Goal: Contribute content: Contribute content

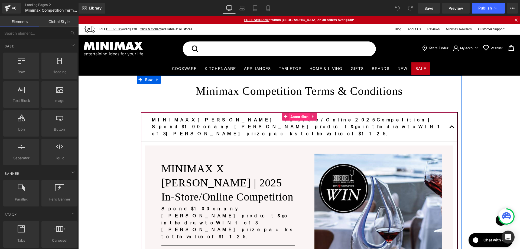
click at [293, 116] on span "Accordion" at bounding box center [299, 117] width 21 height 8
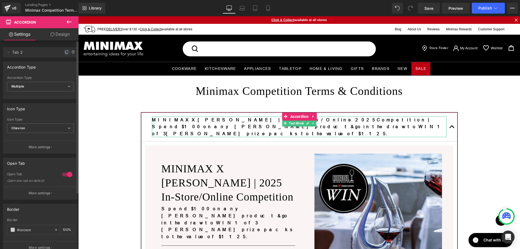
click at [65, 51] on icon at bounding box center [67, 52] width 4 height 4
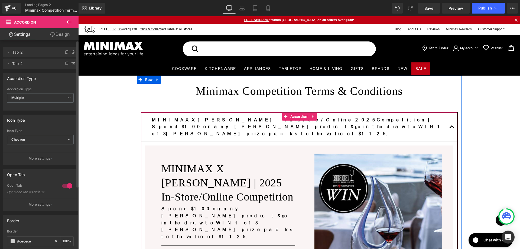
drag, startPoint x: 152, startPoint y: 119, endPoint x: 516, endPoint y: 117, distance: 364.1
click at [152, 119] on b "MINIMAX X [PERSON_NAME] | In-store/Online 2025 Competition | Spend $100 on any …" at bounding box center [298, 126] width 293 height 19
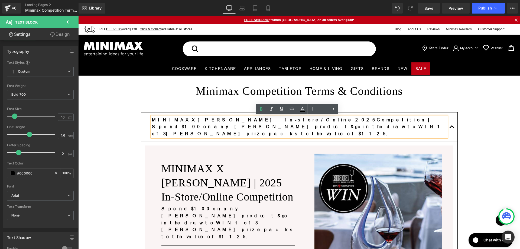
click at [189, 118] on b "MINIMAX X [PERSON_NAME] | In-store/Online 2025 Competition | Spend $100 on any …" at bounding box center [298, 126] width 293 height 19
drag, startPoint x: 190, startPoint y: 119, endPoint x: 150, endPoint y: 120, distance: 39.3
click at [152, 120] on b "MINIMAX X [PERSON_NAME] | In-store/Online 2025 Competition | Spend $100 on any …" at bounding box center [298, 126] width 293 height 19
paste div
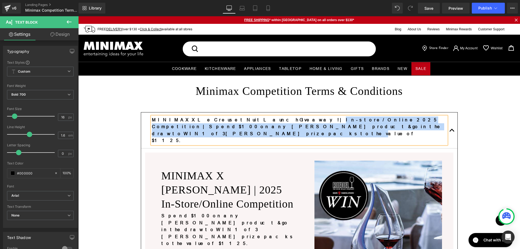
drag, startPoint x: 248, startPoint y: 119, endPoint x: 317, endPoint y: 124, distance: 69.3
click at [317, 124] on p "MINIMAX X Le Creuset Nuit Launch Giveaway! | In-store/Online 2025 Competition |…" at bounding box center [299, 130] width 294 height 28
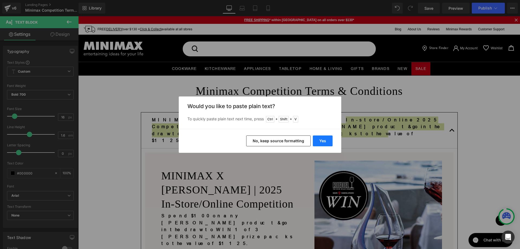
click at [324, 139] on button "Yes" at bounding box center [323, 140] width 20 height 11
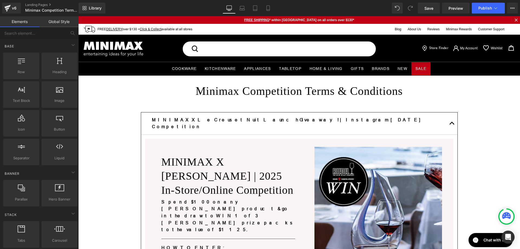
scroll to position [54, 0]
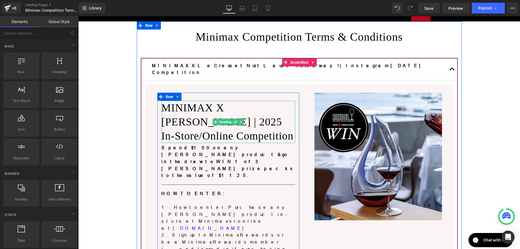
click at [204, 110] on h1 "MINIMAX X [PERSON_NAME] | 2025 In-Store/Online Competition" at bounding box center [228, 122] width 134 height 42
click at [199, 110] on h1 "MINIMAX X [PERSON_NAME] | 2025 In-Store/Online Competition" at bounding box center [228, 122] width 134 height 42
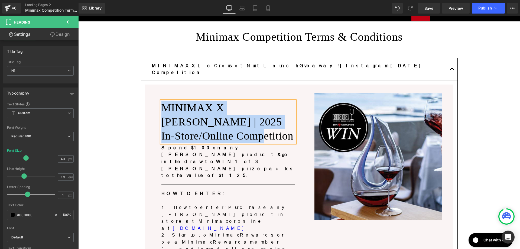
paste div
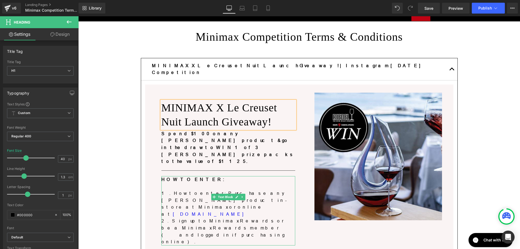
drag, startPoint x: 181, startPoint y: 184, endPoint x: 233, endPoint y: 183, distance: 51.4
click at [181, 217] on p "2. Sign up to Minimax Rewards or be a Minimax Rewards member (and logged in if …" at bounding box center [228, 231] width 134 height 28
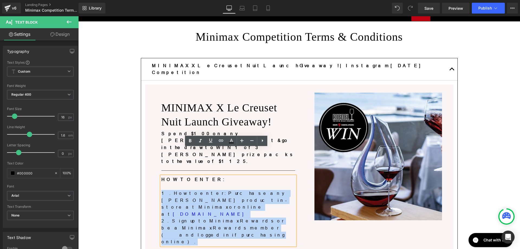
drag, startPoint x: 255, startPoint y: 185, endPoint x: 157, endPoint y: 166, distance: 99.7
click at [157, 166] on div "MINIMAX X Le Creuset Nuit Launch Giveaway! Heading Spend $100 on any [PERSON_NA…" at bounding box center [228, 182] width 142 height 162
paste div
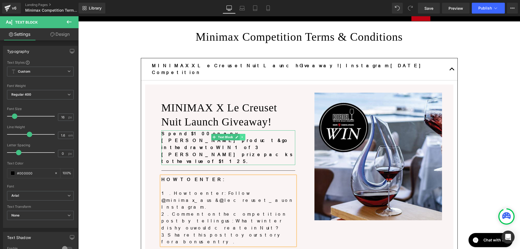
click at [241, 135] on icon at bounding box center [242, 136] width 3 height 3
click at [244, 136] on icon at bounding box center [245, 137] width 3 height 3
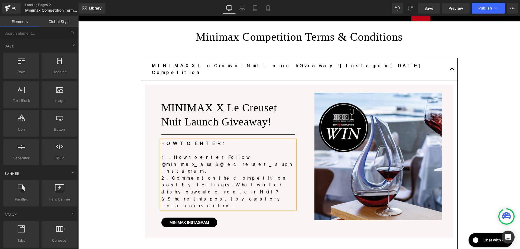
scroll to position [108, 0]
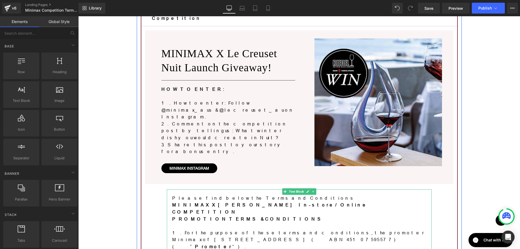
click at [237, 215] on p "PROMOTION TERMS & CONDITIONS" at bounding box center [299, 218] width 254 height 7
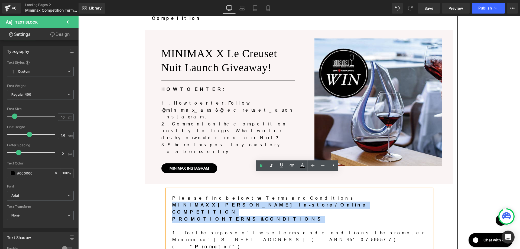
drag, startPoint x: 252, startPoint y: 195, endPoint x: 168, endPoint y: 189, distance: 84.4
paste div
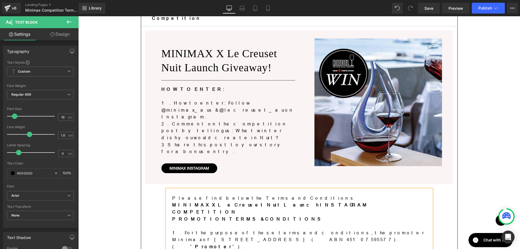
scroll to position [162, 0]
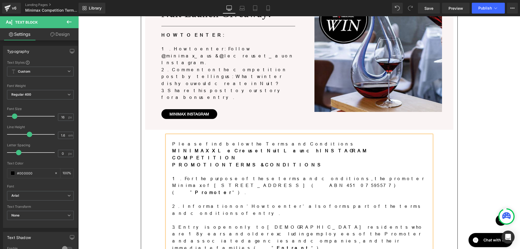
click at [233, 175] on p "1. For the purpose of these terms and conditions, the promoter Minimax of [STRE…" at bounding box center [299, 185] width 254 height 21
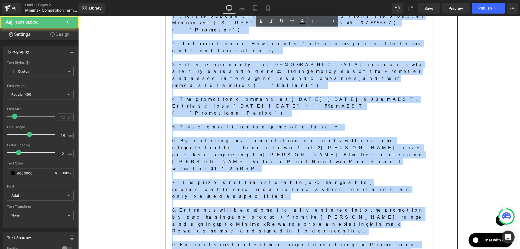
scroll to position [487, 0]
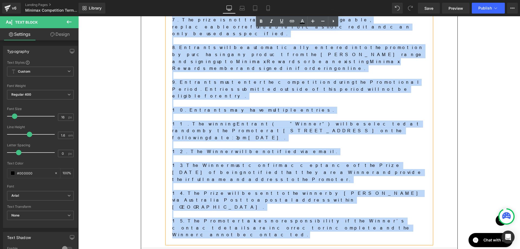
drag, startPoint x: 169, startPoint y: 156, endPoint x: 205, endPoint y: 94, distance: 71.9
click at [205, 94] on div "Please find below the Terms and Conditions MINIMAX X Le Creuset Nuit Launch INS…" at bounding box center [299, 26] width 265 height 433
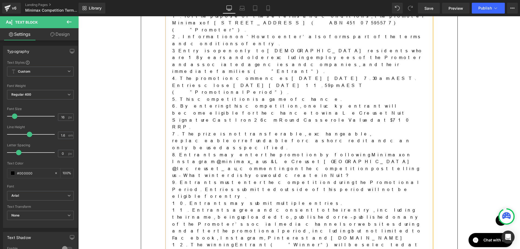
scroll to position [260, 0]
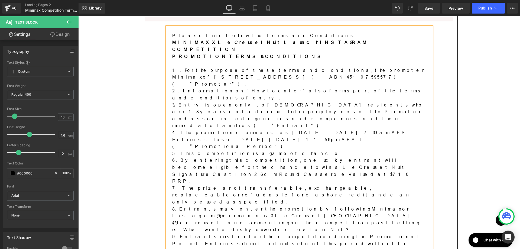
click at [263, 67] on p "1. For the purpose of these terms and conditions, the promoter Minimax of [STRE…" at bounding box center [299, 77] width 254 height 21
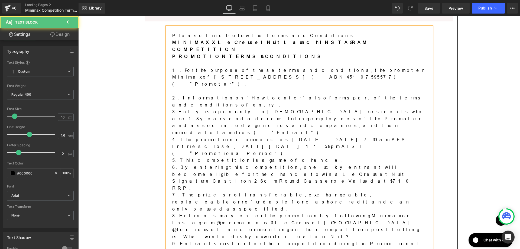
click at [341, 94] on p "2. Information on ‘How to enter’ also forms part of the terms and conditions of…" at bounding box center [299, 101] width 254 height 14
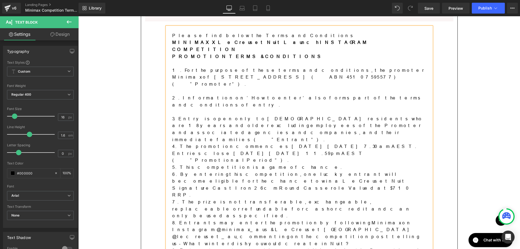
click at [310, 115] on p "3. Entry is open only to [DEMOGRAPHIC_DATA] residents who are 18 years and olde…" at bounding box center [299, 129] width 254 height 28
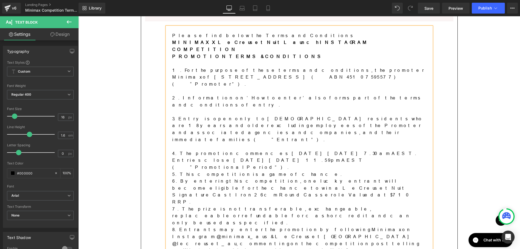
click at [258, 150] on p "4. The promotion commences [DATE][DATE] 7.30am AEST. Entries close [DATE][DATE]…" at bounding box center [299, 160] width 254 height 21
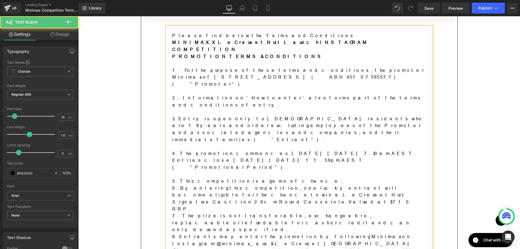
click at [254, 178] on p "5. This competition is a game of chance." at bounding box center [299, 181] width 254 height 7
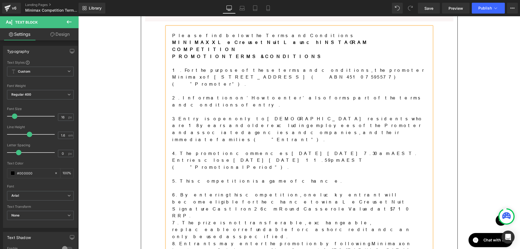
click at [283, 191] on p "6. By entering this competition, one lucky entrant will become eligible for the…" at bounding box center [299, 205] width 254 height 28
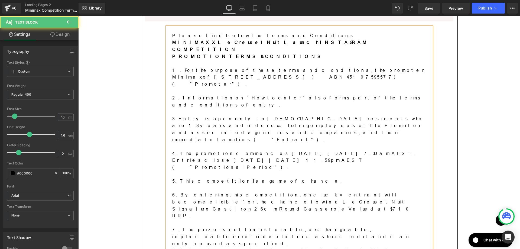
click at [221, 226] on p "7. The prize is not transferable, exchangeable, replaceable or refundable for c…" at bounding box center [299, 236] width 254 height 21
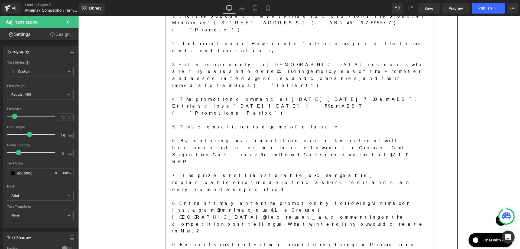
click at [208, 241] on p "9. Entrants must enter the competition during the Promotional Period. Entries s…" at bounding box center [299, 251] width 254 height 21
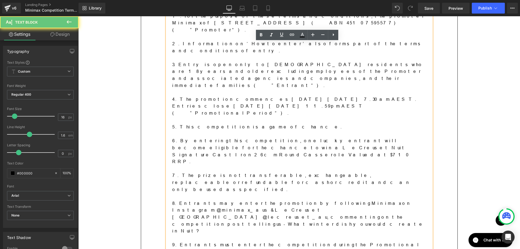
scroll to position [368, 0]
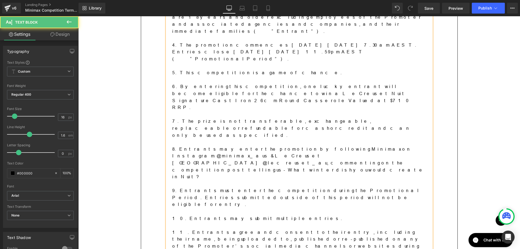
click at [305, 229] on p "11. Entrants agree and consent to their entry, including their name, being uplo…" at bounding box center [299, 246] width 254 height 35
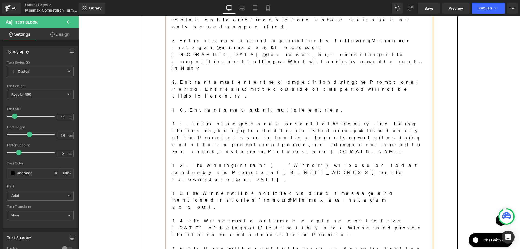
click at [365, 245] on p "15. The Prize will be sent to the winner by Australia Post to a postal address …" at bounding box center [299, 252] width 254 height 14
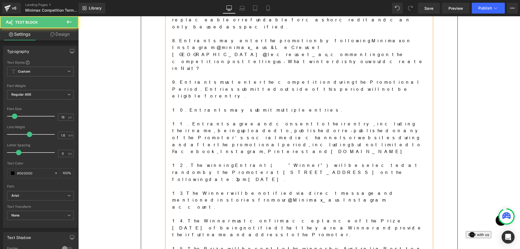
click at [478, 137] on div "Minimax Competition Terms & Conditions Heading MINIMAX X Le Creuset Nuit Launch…" at bounding box center [298, 18] width 441 height 860
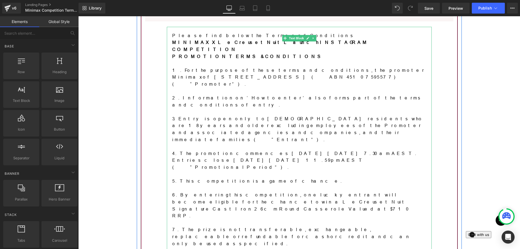
scroll to position [206, 0]
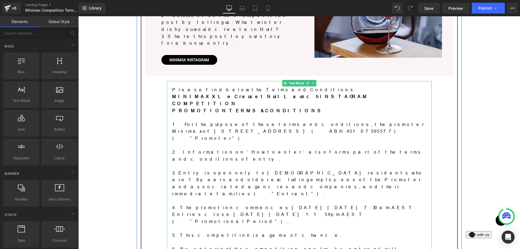
click at [241, 121] on p "1. For the purpose of these terms and conditions, the promoter Minimax of [STRE…" at bounding box center [299, 131] width 254 height 21
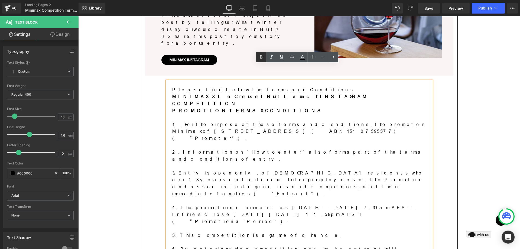
click at [262, 57] on icon at bounding box center [261, 56] width 2 height 3
click at [290, 169] on p "3. Entry is open only to [DEMOGRAPHIC_DATA] residents who are 18 years and olde…" at bounding box center [299, 183] width 254 height 28
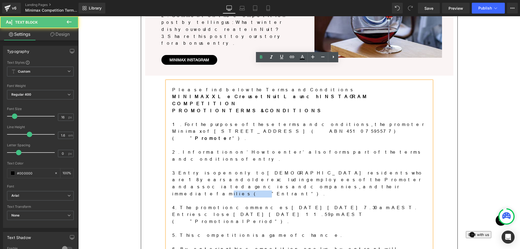
click at [290, 169] on p "3. Entry is open only to [DEMOGRAPHIC_DATA] residents who are 18 years and olde…" at bounding box center [299, 183] width 254 height 28
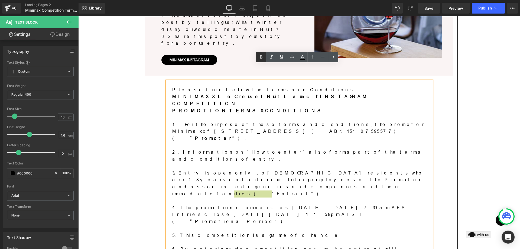
click at [262, 55] on icon at bounding box center [261, 57] width 6 height 6
click at [280, 197] on p at bounding box center [299, 200] width 254 height 7
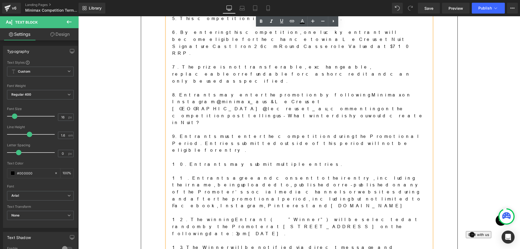
scroll to position [368, 0]
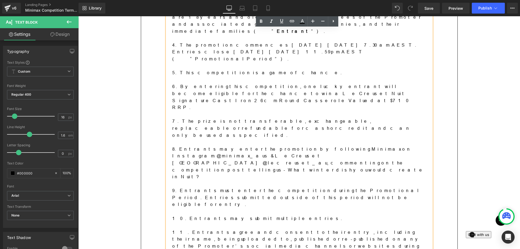
click at [242, 229] on p "11. Entrants agree and consent to their entry, including their name, being uplo…" at bounding box center [299, 246] width 254 height 35
drag, startPoint x: 244, startPoint y: 139, endPoint x: 288, endPoint y: 138, distance: 44.1
click at [288, 229] on p "11. Entrants agree and consent to their entry, including their name, being uplo…" at bounding box center [299, 246] width 254 height 35
click at [290, 22] on icon at bounding box center [292, 21] width 6 height 6
click at [261, 148] on input "text" at bounding box center [279, 151] width 83 height 14
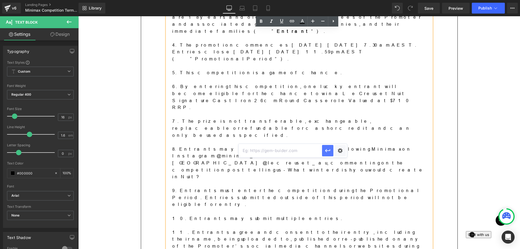
paste input "[URL][DOMAIN_NAME]"
click at [328, 149] on icon "button" at bounding box center [327, 150] width 6 height 6
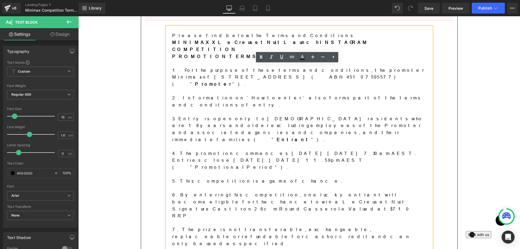
scroll to position [206, 0]
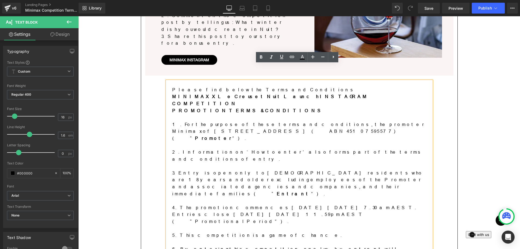
click at [393, 204] on p "4. The promotion commences [DATE][DATE] 7.30am AEST. Entries close [DATE][DATE]…" at bounding box center [299, 214] width 254 height 21
click at [276, 204] on p "4. The promotion commences [DATE][DATE] 7.30am AEST. Entries close [DATE][DATE]…" at bounding box center [299, 214] width 254 height 21
click at [392, 204] on p "4. The promotion commences [DATE][DATE] 7.30am AEST. Entries close [DATE][DATE]…" at bounding box center [299, 214] width 254 height 21
click at [276, 204] on p "4. The promotion commences [DATE][DATE] 7.30am AEST. Entries close [DATE][DATE]…" at bounding box center [299, 214] width 254 height 21
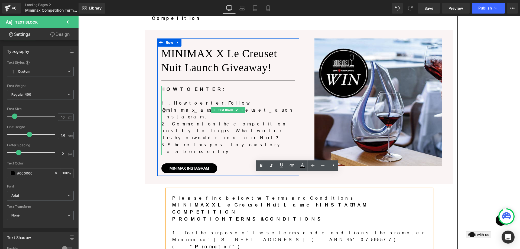
drag, startPoint x: 224, startPoint y: 95, endPoint x: 212, endPoint y: 95, distance: 12.2
click at [224, 100] on p "1. How to enter: Follow @minimax_aus & @lecreuset_au on Instagram." at bounding box center [228, 110] width 134 height 21
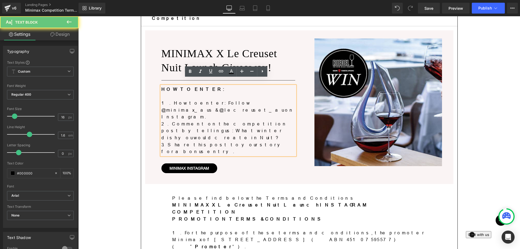
click at [209, 100] on p "1. How to enter: Follow @minimax_aus & @lecreuset_au on Instagram." at bounding box center [228, 110] width 134 height 21
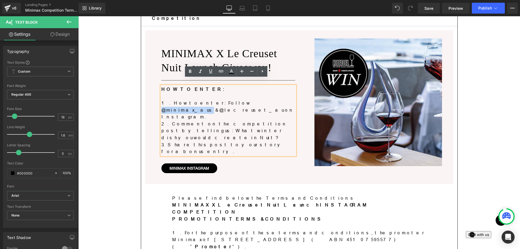
drag, startPoint x: 208, startPoint y: 95, endPoint x: 238, endPoint y: 96, distance: 30.3
click at [238, 100] on p "1. How to enter: Follow @minimax_aus & @lecreuset_au on Instagram." at bounding box center [228, 110] width 134 height 21
click at [220, 72] on icon at bounding box center [221, 71] width 6 height 6
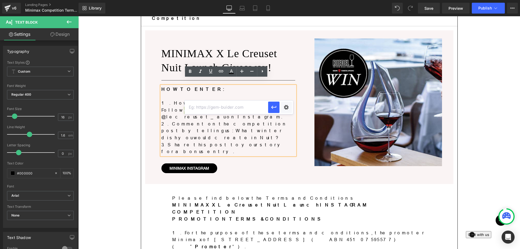
click at [242, 106] on input "text" at bounding box center [226, 107] width 83 height 14
paste input "[URL][DOMAIN_NAME]"
click at [273, 108] on icon "button" at bounding box center [273, 107] width 6 height 6
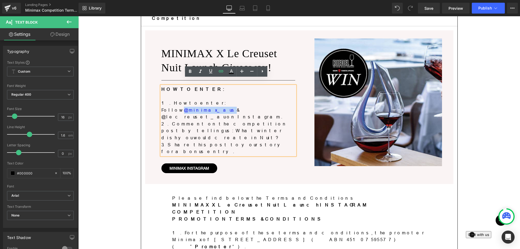
click at [257, 148] on div "MINIMAX X Le Creuset Nuit Launch Giveaway! Heading Separator HOW TO ENTER: 1. H…" at bounding box center [299, 106] width 308 height 153
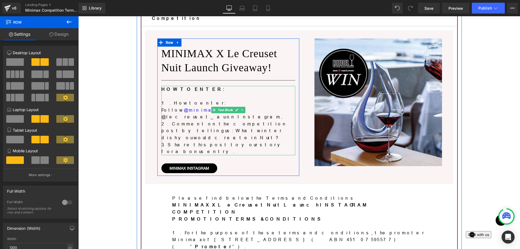
drag, startPoint x: 256, startPoint y: 95, endPoint x: 248, endPoint y: 96, distance: 7.9
click at [256, 100] on p "1. How to enter: Follow @minimax_aus & @lecreuset_au on Instagram." at bounding box center [228, 110] width 134 height 21
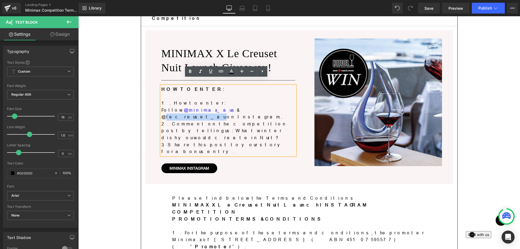
drag, startPoint x: 245, startPoint y: 96, endPoint x: 274, endPoint y: 96, distance: 29.0
click at [274, 100] on p "1. How to enter: Follow @minimax_aus & @lecreuset_au on Instagram." at bounding box center [228, 110] width 134 height 21
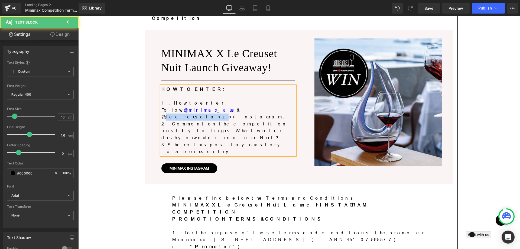
drag, startPoint x: 245, startPoint y: 96, endPoint x: 274, endPoint y: 95, distance: 29.0
click at [274, 100] on p "1. How to enter: Follow @minimax_aus & @lecreusetanz on Instagram." at bounding box center [228, 110] width 134 height 21
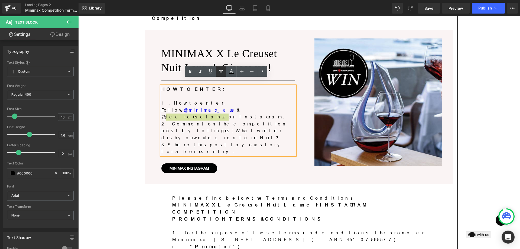
click at [220, 72] on icon at bounding box center [221, 71] width 6 height 6
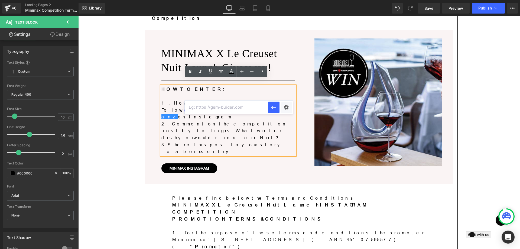
click at [231, 103] on input "text" at bounding box center [226, 107] width 83 height 14
paste input "[URL][DOMAIN_NAME]"
type input "[URL][DOMAIN_NAME]"
click at [276, 107] on icon "button" at bounding box center [273, 107] width 6 height 6
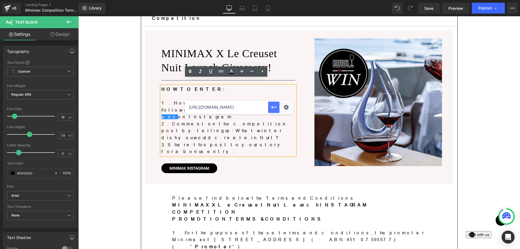
scroll to position [0, 0]
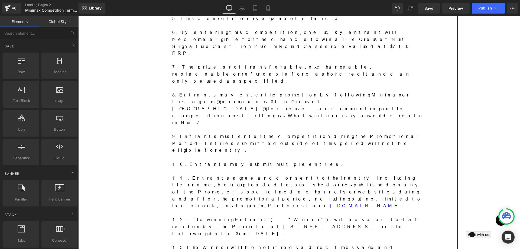
scroll to position [476, 0]
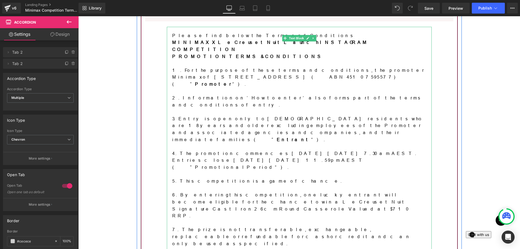
scroll to position [0, 0]
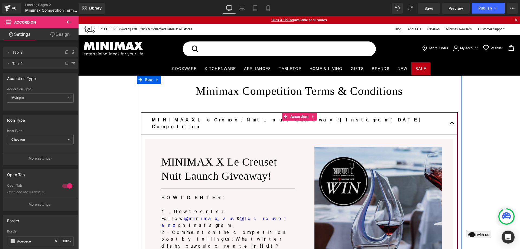
click at [386, 176] on img at bounding box center [378, 211] width 128 height 128
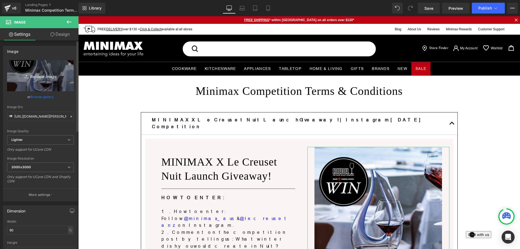
click at [37, 74] on icon "Replace Image" at bounding box center [40, 75] width 43 height 7
type input "C:\fakepath\nuit-lifestyle-1_1440x1440.jpg"
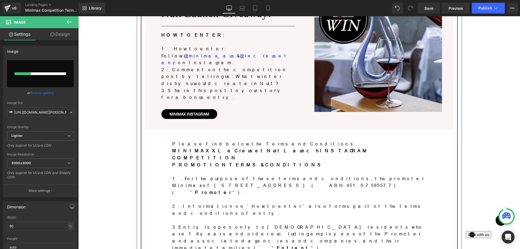
scroll to position [97, 0]
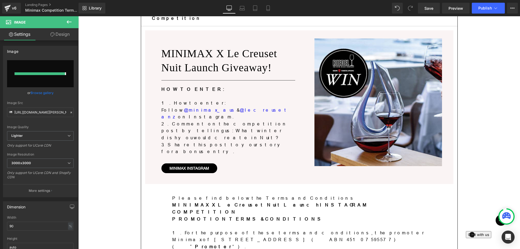
type input "[URL][DOMAIN_NAME]"
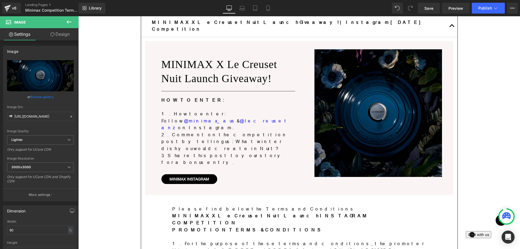
scroll to position [0, 0]
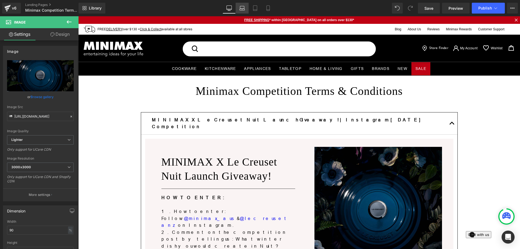
click at [241, 10] on icon at bounding box center [242, 10] width 5 height 2
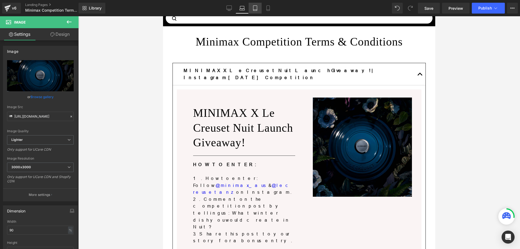
click at [257, 6] on icon at bounding box center [254, 7] width 5 height 5
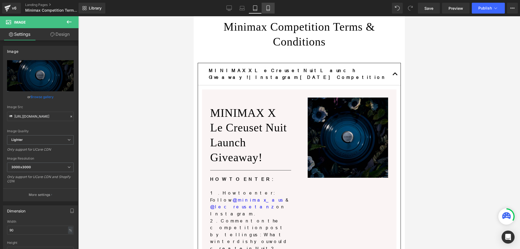
click at [270, 7] on icon at bounding box center [267, 7] width 5 height 5
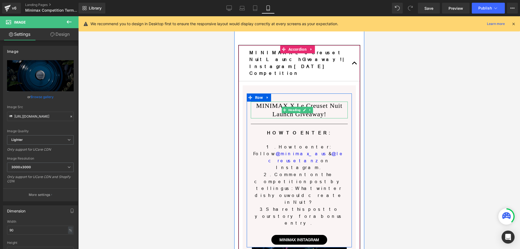
scroll to position [106, 0]
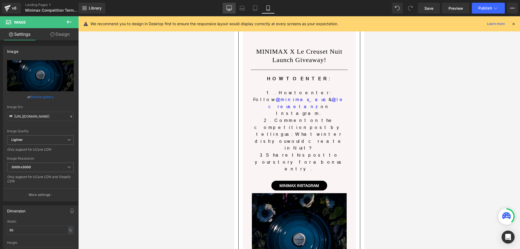
click at [232, 9] on icon at bounding box center [229, 8] width 5 height 4
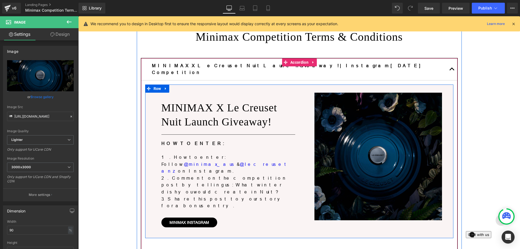
scroll to position [108, 0]
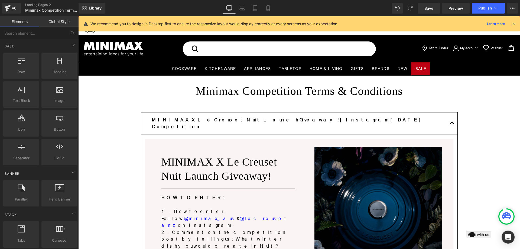
scroll to position [54, 0]
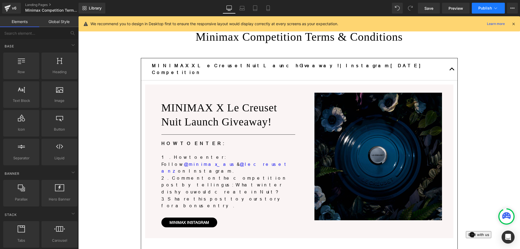
click at [483, 8] on span "Publish" at bounding box center [485, 8] width 14 height 4
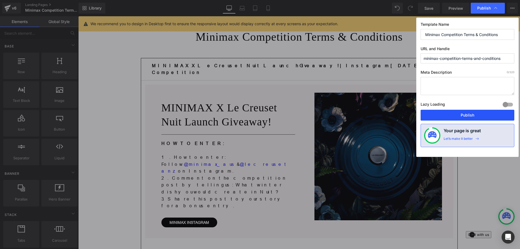
click at [469, 112] on button "Publish" at bounding box center [467, 115] width 94 height 11
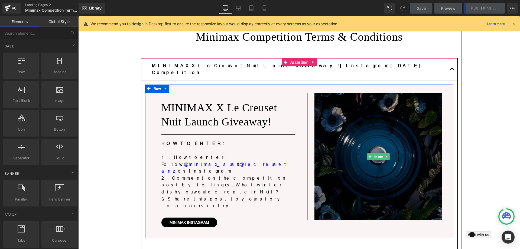
click at [385, 122] on img at bounding box center [378, 157] width 128 height 128
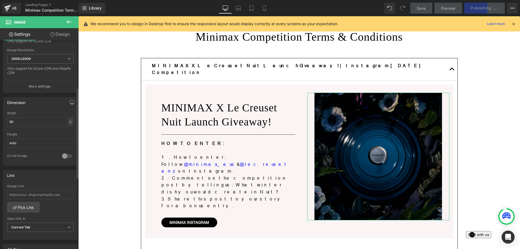
scroll to position [162, 0]
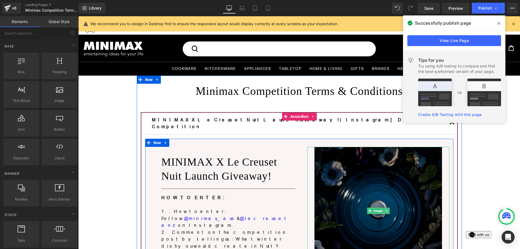
scroll to position [54, 0]
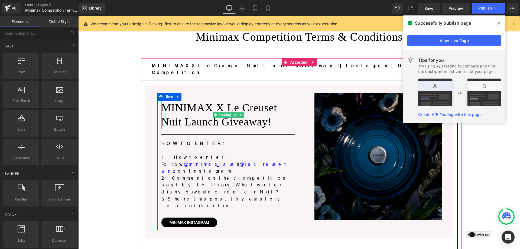
click at [178, 104] on h1 "MINIMAX X Le Creuset Nuit Launch Giveaway!" at bounding box center [228, 115] width 134 height 28
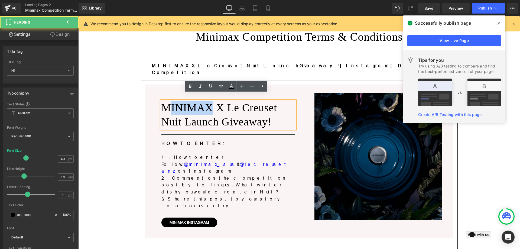
drag, startPoint x: 171, startPoint y: 100, endPoint x: 209, endPoint y: 102, distance: 38.2
click at [209, 102] on h1 "MINIMAX X Le Creuset Nuit Launch Giveaway!" at bounding box center [228, 115] width 134 height 28
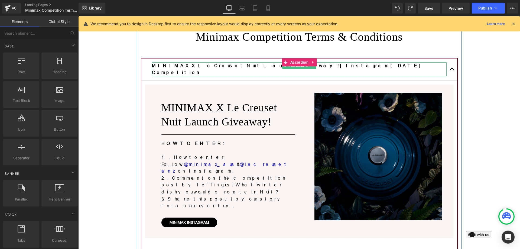
click at [174, 65] on b "MINIMAX X Le Creuset Nuit Launch Giveaway! | Instagram [DATE] Competition" at bounding box center [289, 69] width 274 height 12
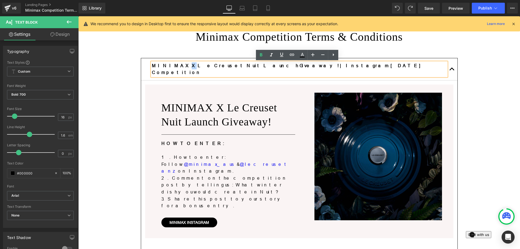
click at [173, 65] on b "MINIMAX X Le Creuset Nuit Launch Giveaway! | Instagram [DATE] Competition" at bounding box center [289, 69] width 274 height 12
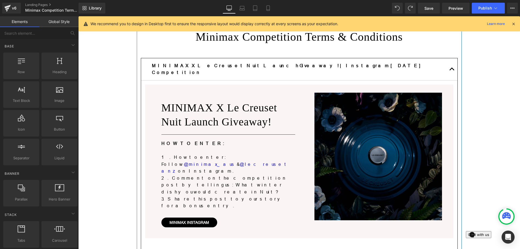
scroll to position [0, 0]
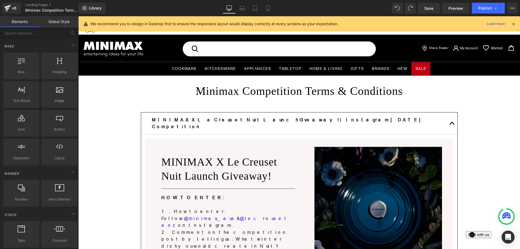
click at [34, 4] on link "Landing Pages" at bounding box center [56, 5] width 62 height 4
click at [486, 9] on span "Publish" at bounding box center [485, 8] width 14 height 4
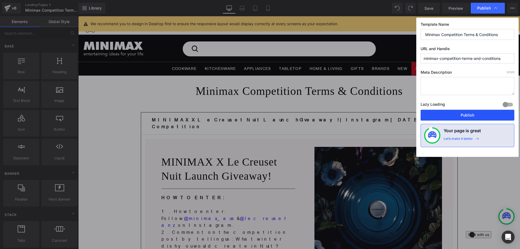
click at [453, 114] on button "Publish" at bounding box center [467, 115] width 94 height 11
